Goal: Subscribe to service/newsletter

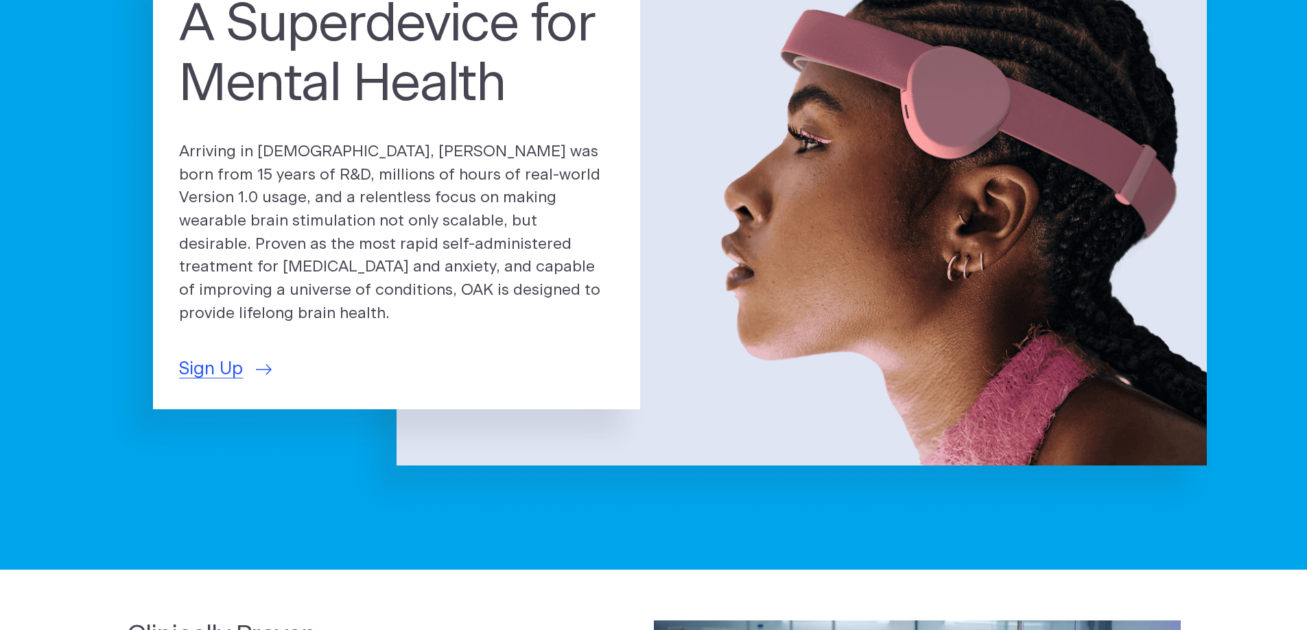
scroll to position [206, 0]
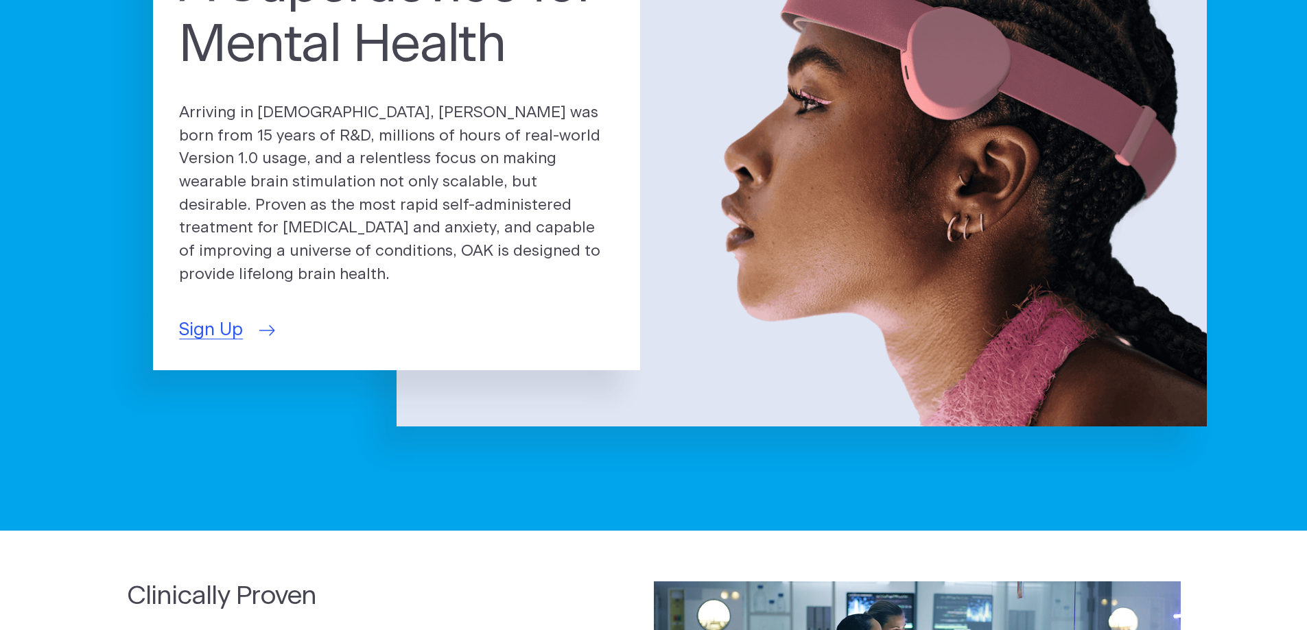
click at [203, 317] on span "Sign Up" at bounding box center [211, 330] width 64 height 27
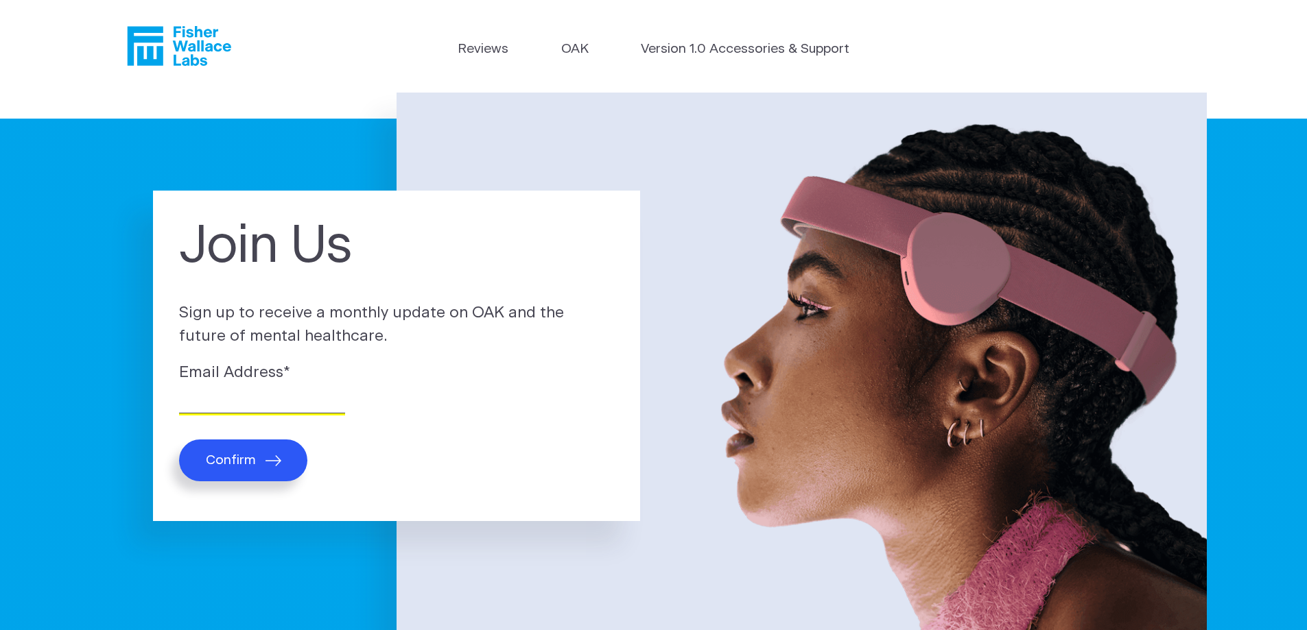
click at [236, 405] on input "Email Address *" at bounding box center [262, 402] width 166 height 21
type input "victorbhunt@yahoo.com"
click at [234, 456] on span "Confirm" at bounding box center [231, 461] width 50 height 16
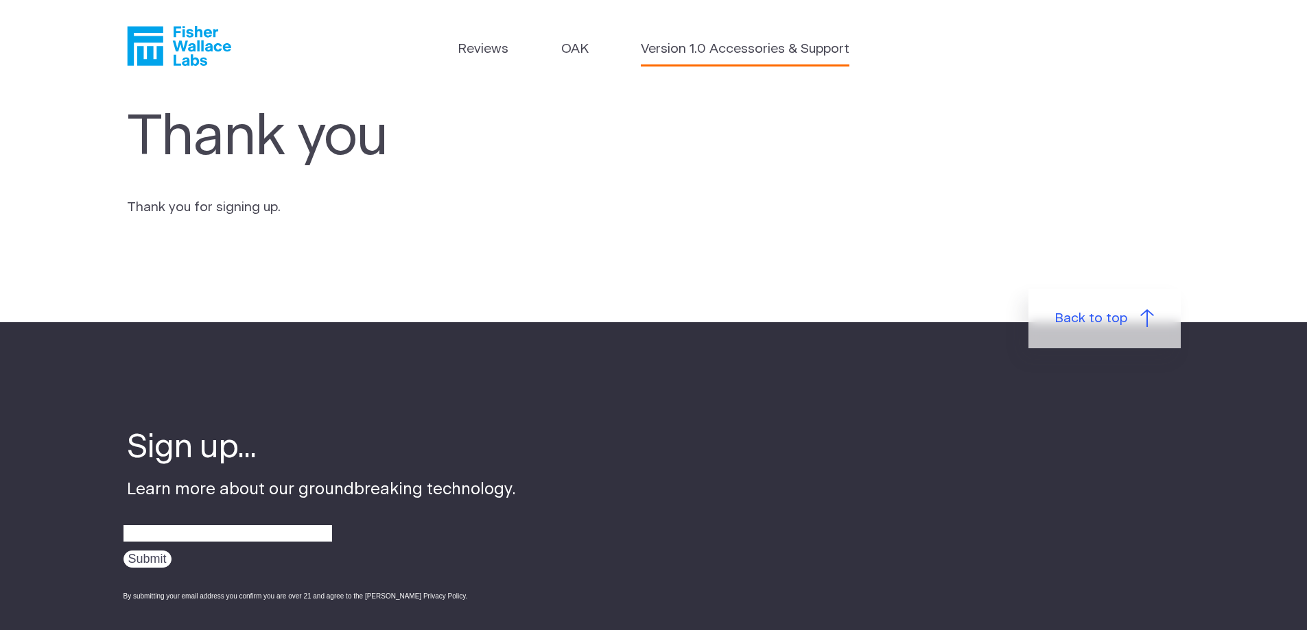
click at [827, 48] on link "Version 1.0 Accessories & Support" at bounding box center [745, 50] width 209 height 20
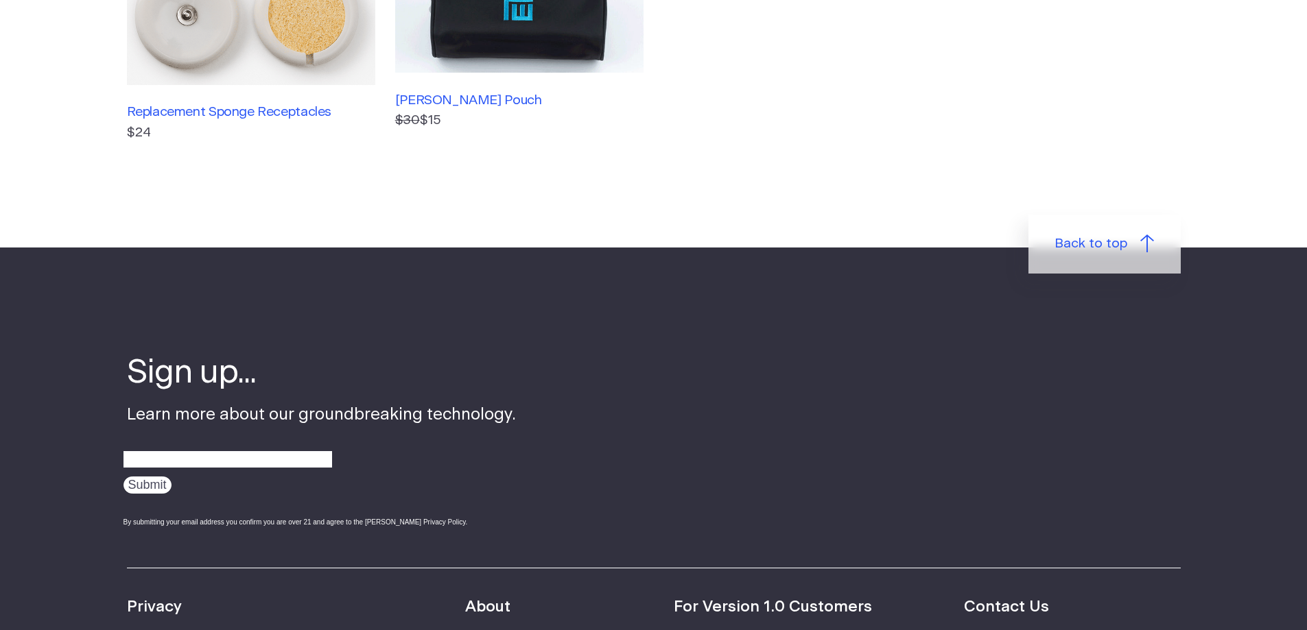
scroll to position [755, 0]
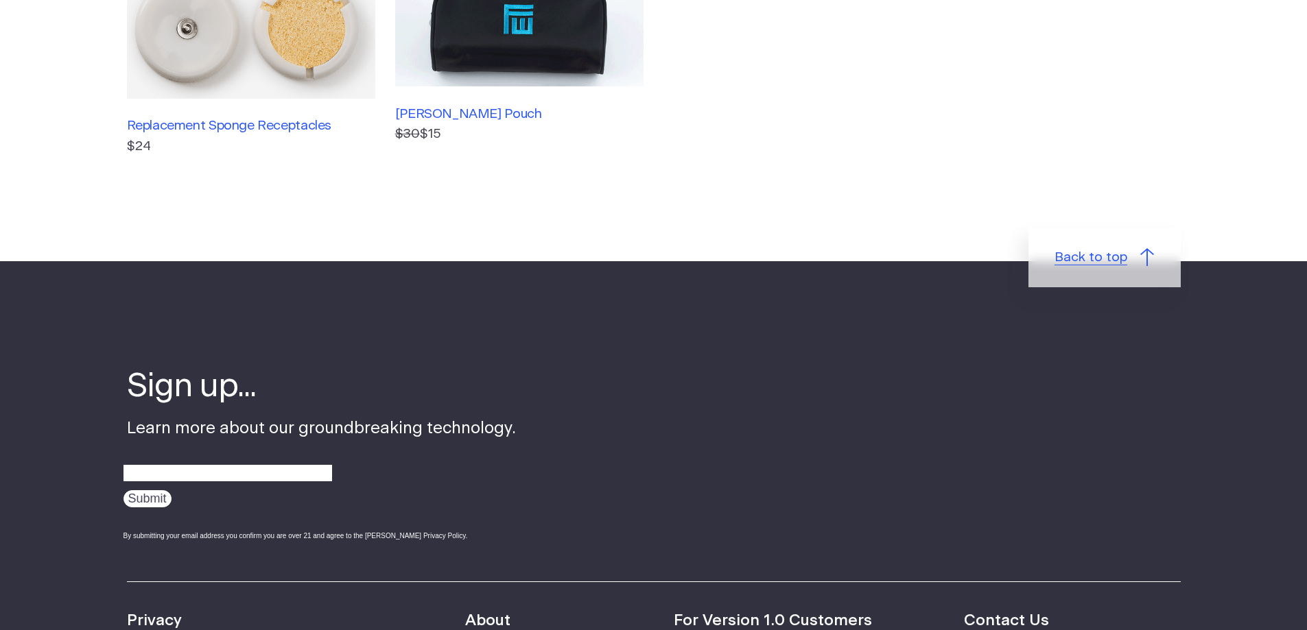
click at [1107, 271] on link "Back to top" at bounding box center [1104, 257] width 152 height 59
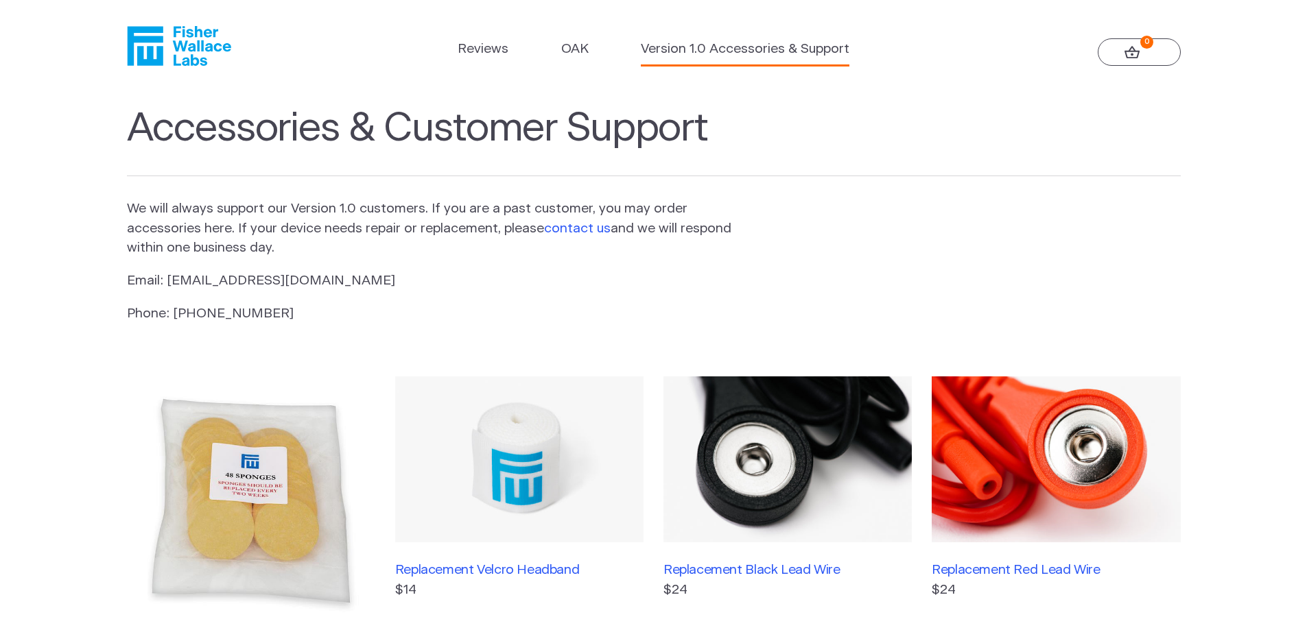
click at [584, 234] on link "contact us" at bounding box center [577, 228] width 67 height 13
